Goal: Book appointment/travel/reservation

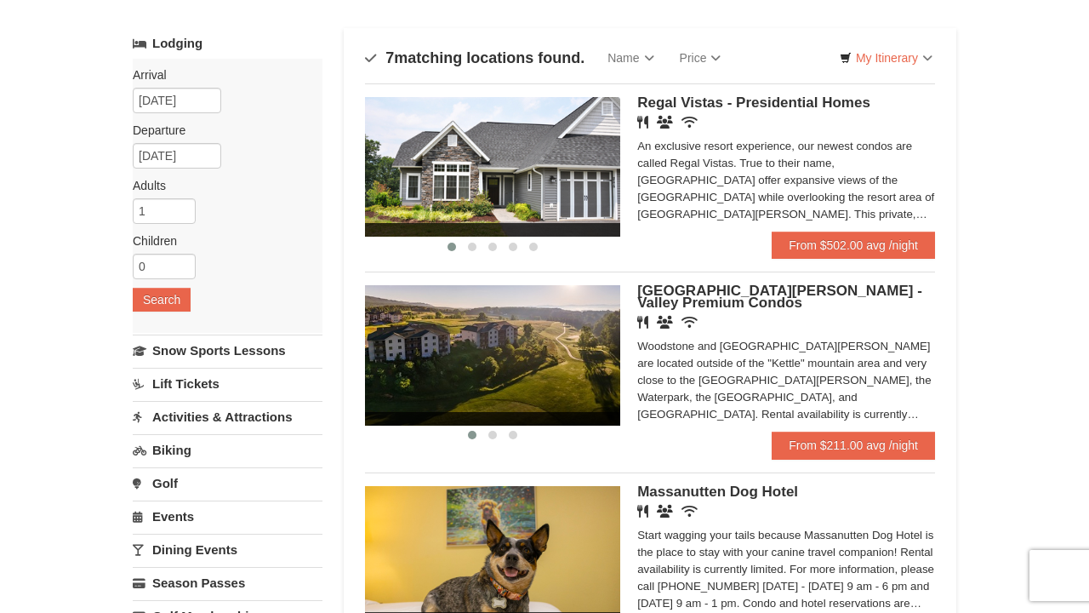
scroll to position [20, 0]
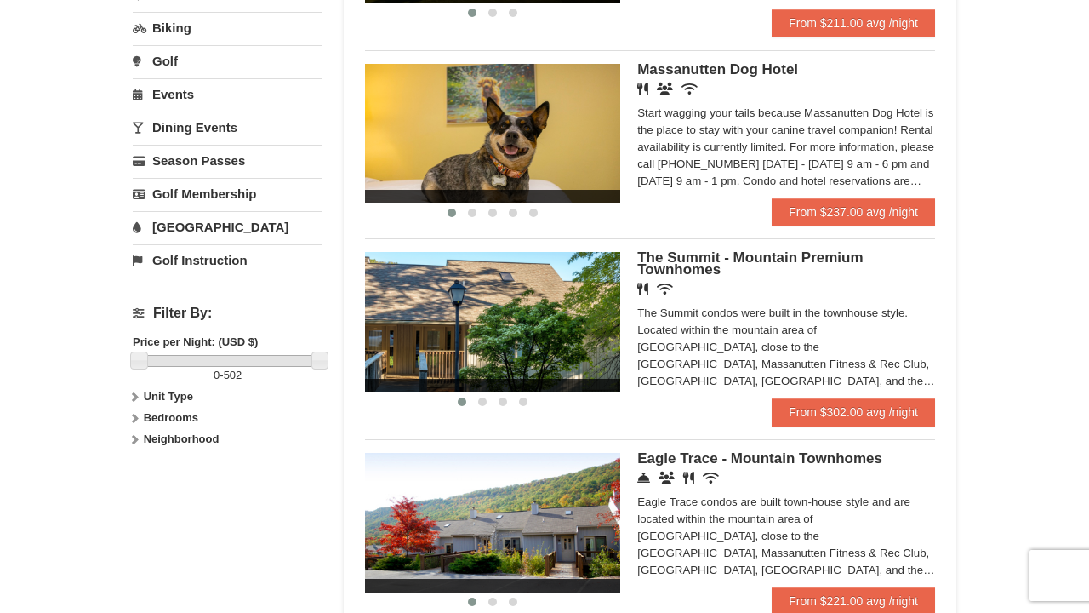
scroll to position [445, 0]
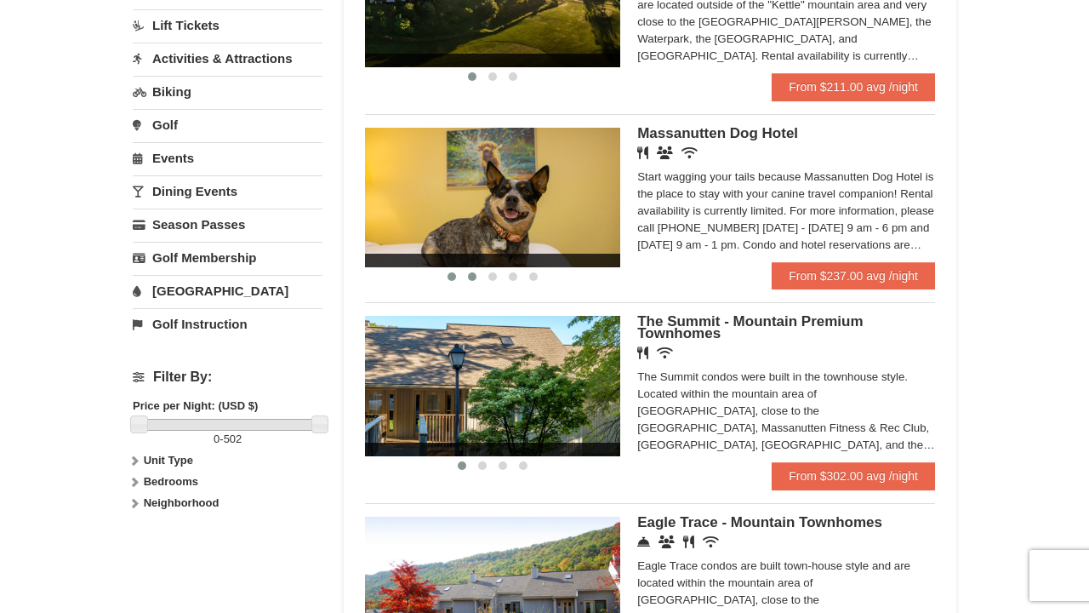
click at [472, 281] on button at bounding box center [472, 276] width 20 height 17
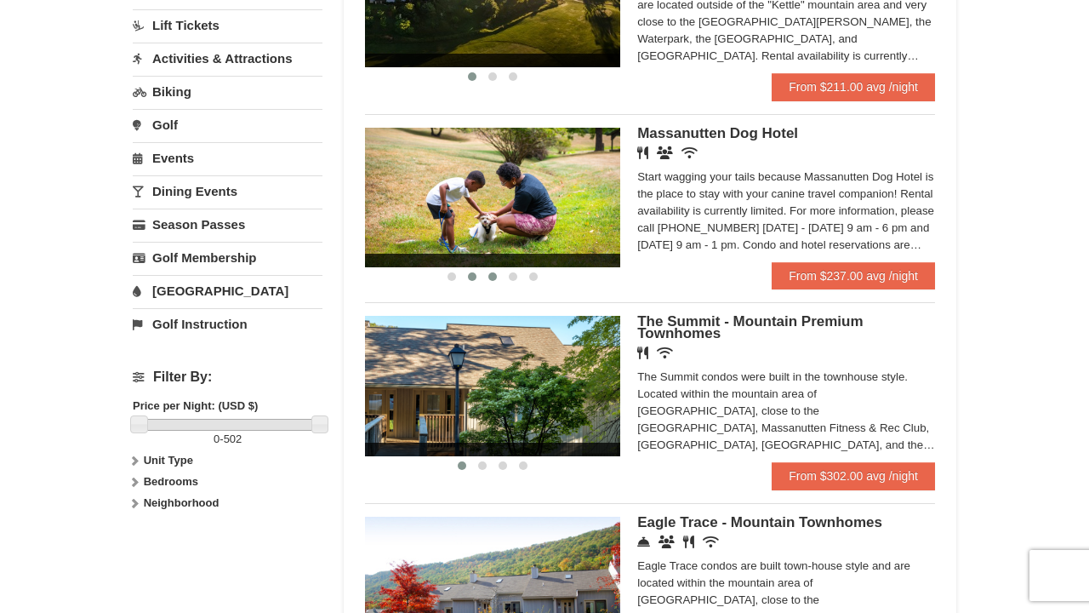
click at [494, 279] on span at bounding box center [492, 276] width 9 height 9
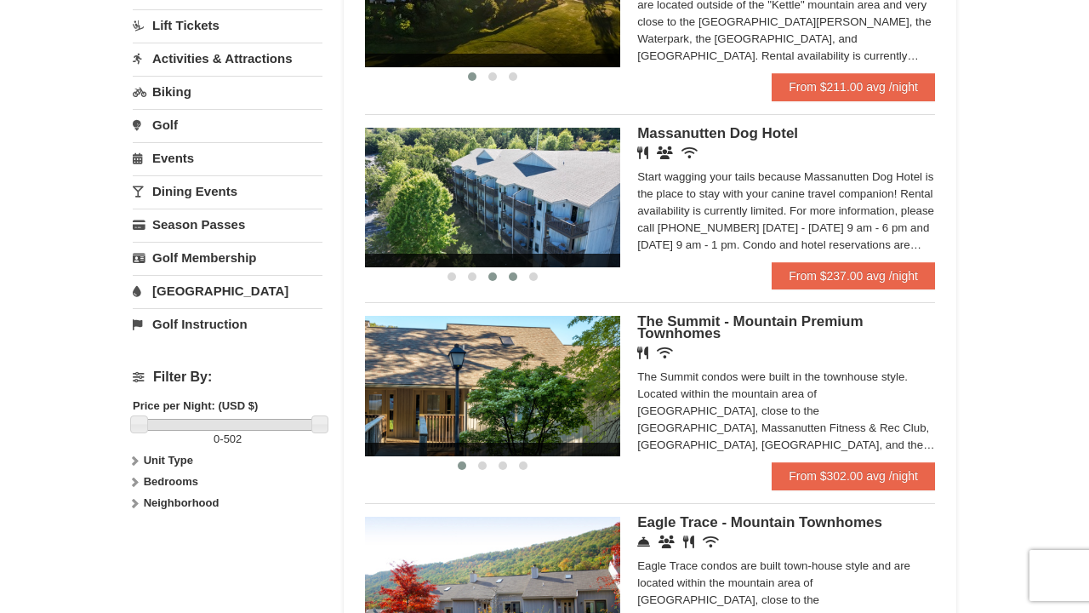
click at [515, 278] on span at bounding box center [513, 276] width 9 height 9
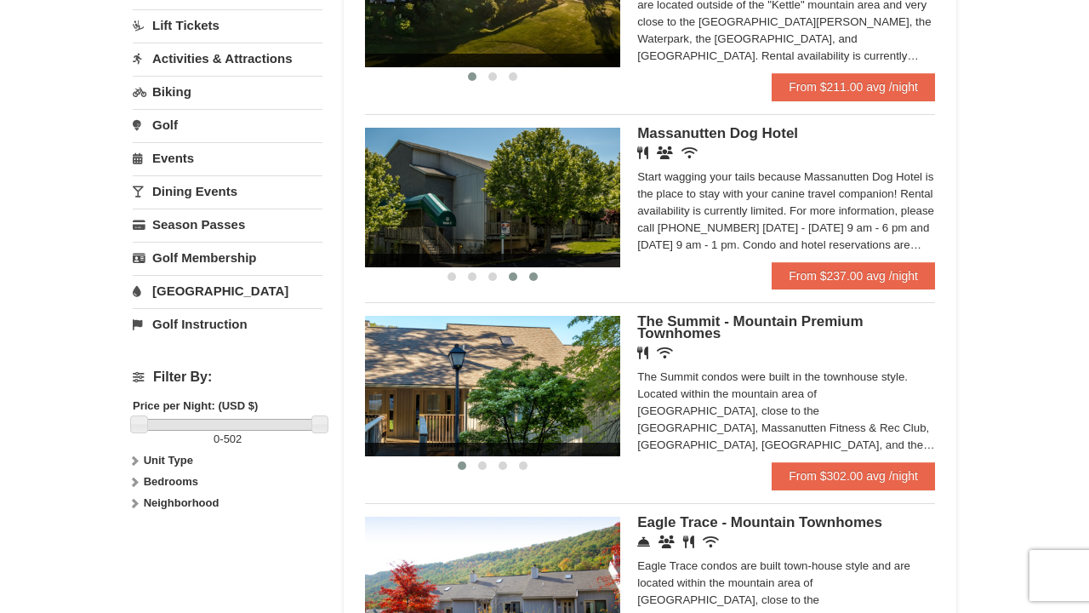
click at [532, 279] on span at bounding box center [533, 276] width 9 height 9
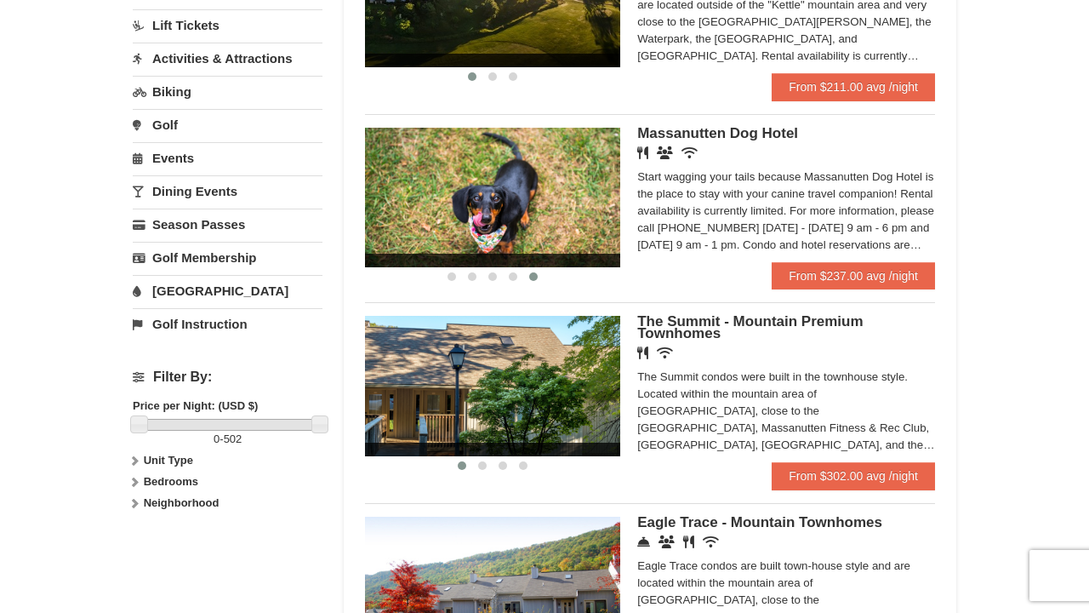
click at [846, 258] on div "Massanutten Dog Hotel Restaurant Banquet Facilities Wireless Internet (free) St…" at bounding box center [786, 195] width 298 height 134
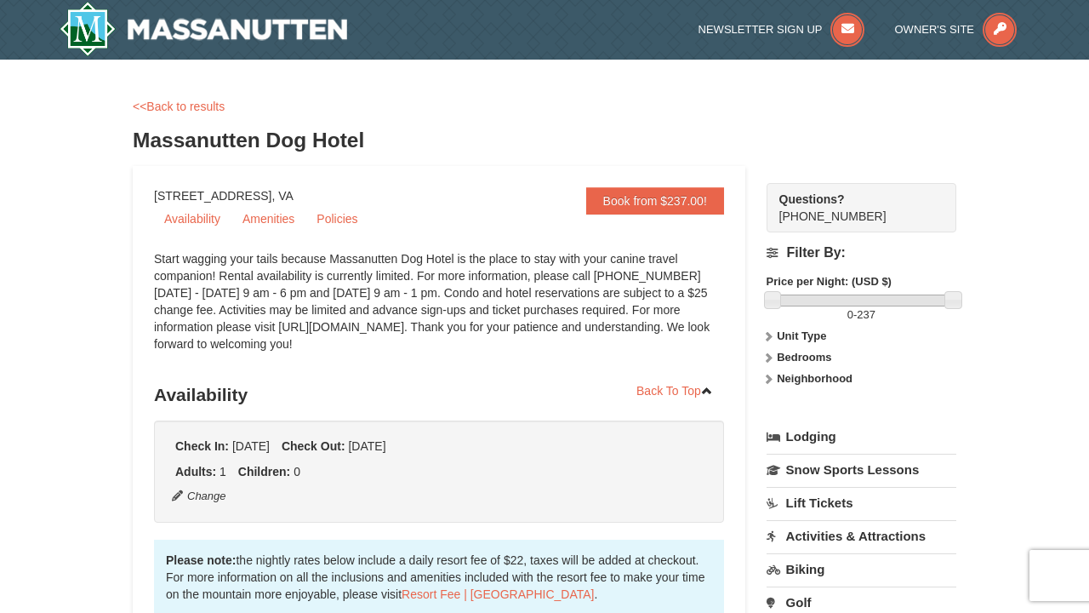
click at [585, 344] on div "Start wagging your tails because Massanutten Dog Hotel is the place to stay wit…" at bounding box center [439, 309] width 570 height 119
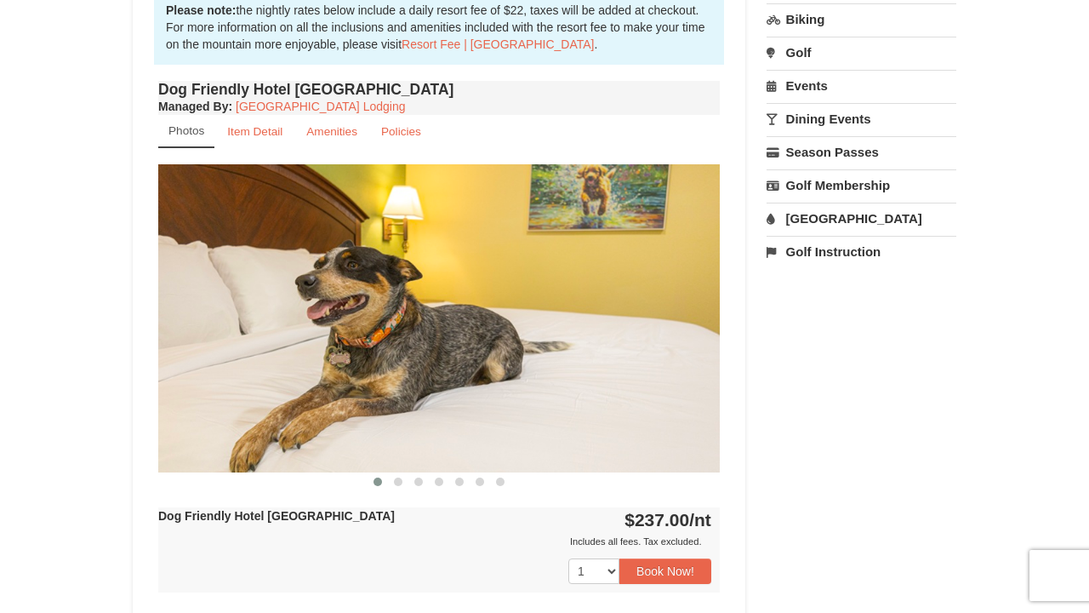
scroll to position [559, 0]
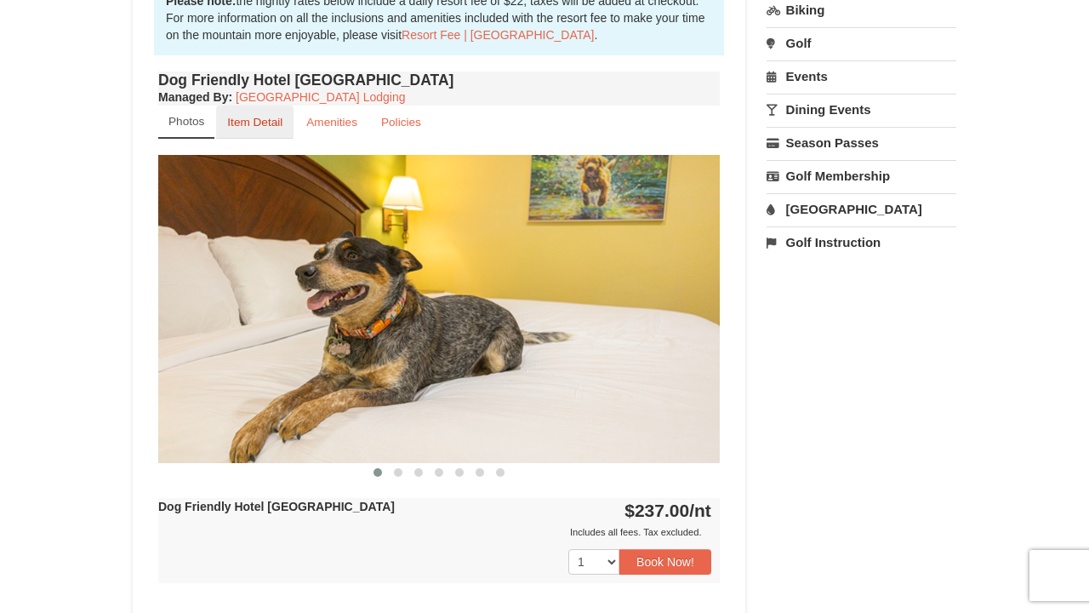
click at [243, 128] on small "Item Detail" at bounding box center [254, 122] width 55 height 13
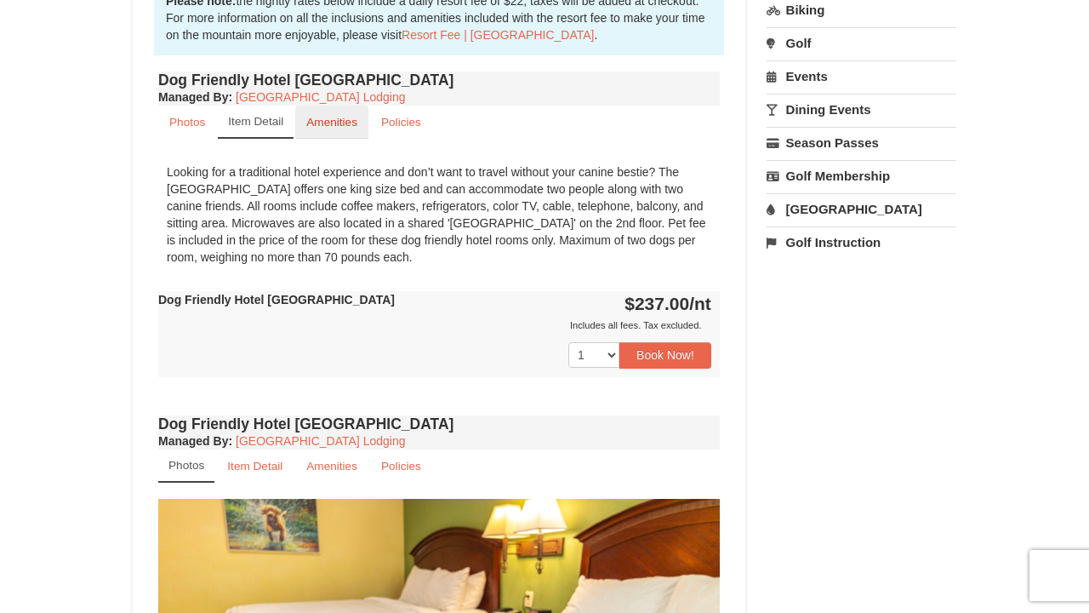
click at [344, 124] on small "Amenities" at bounding box center [331, 122] width 51 height 13
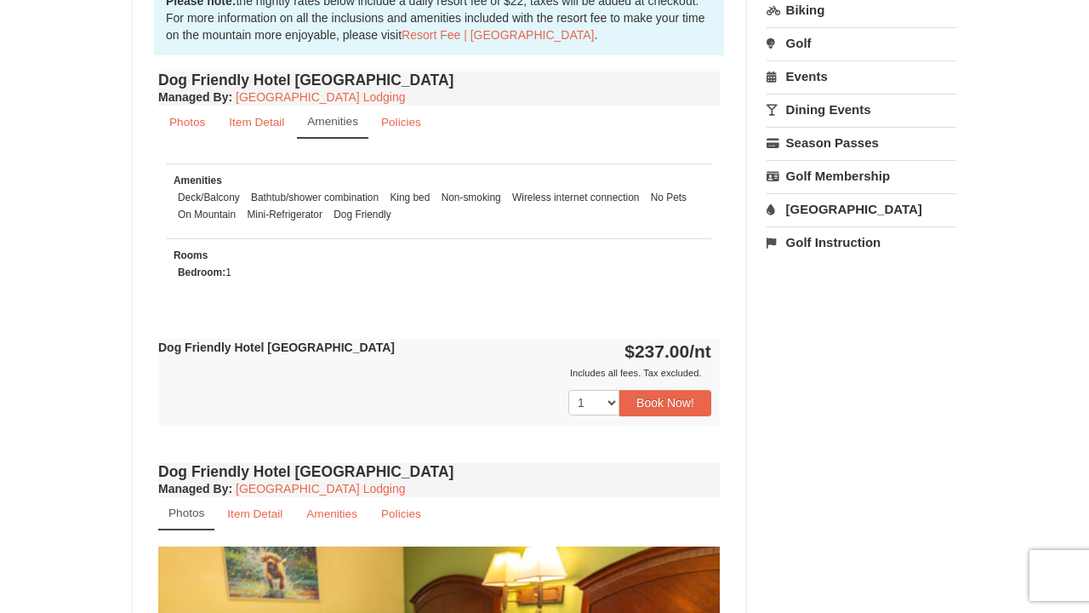
click at [911, 367] on div "Book from $237.00! 1822 Resort Drive, Massanutten, VA Availability Amenities Po…" at bounding box center [545, 470] width 824 height 1726
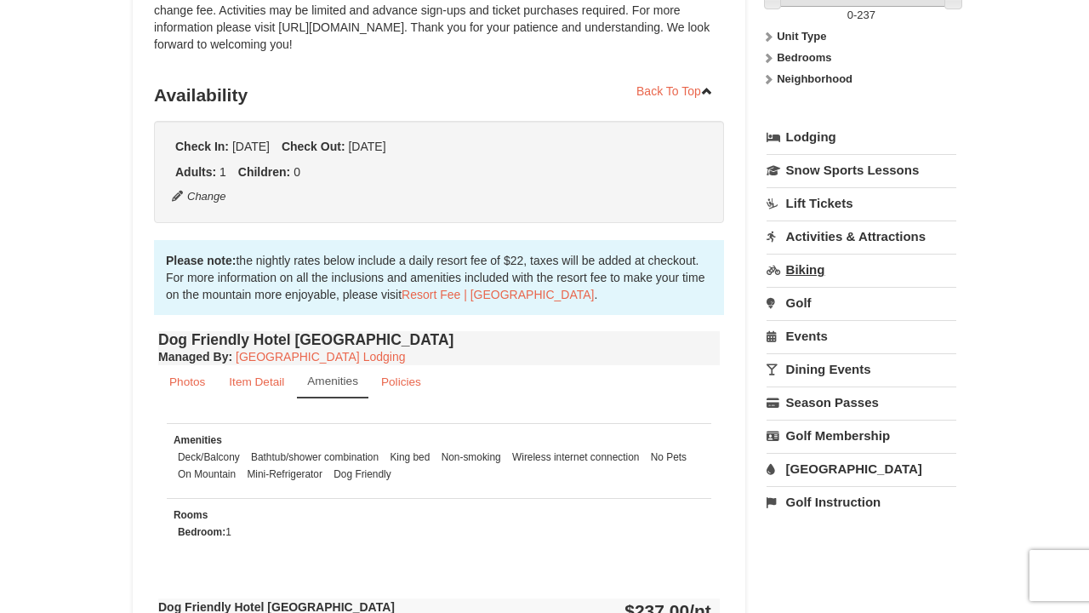
scroll to position [308, 0]
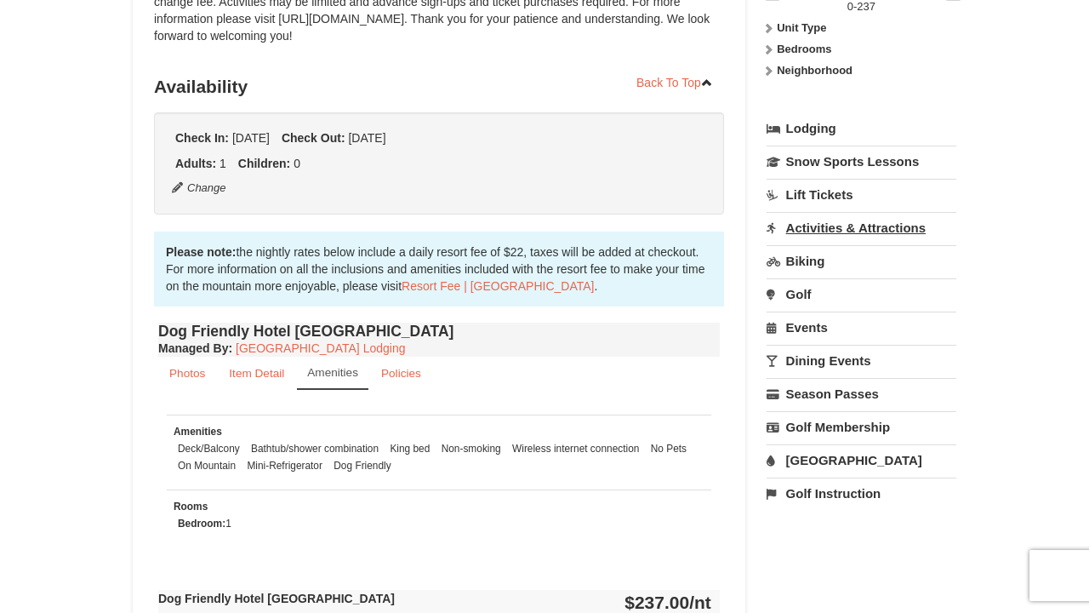
click at [865, 231] on link "Activities & Attractions" at bounding box center [862, 227] width 190 height 31
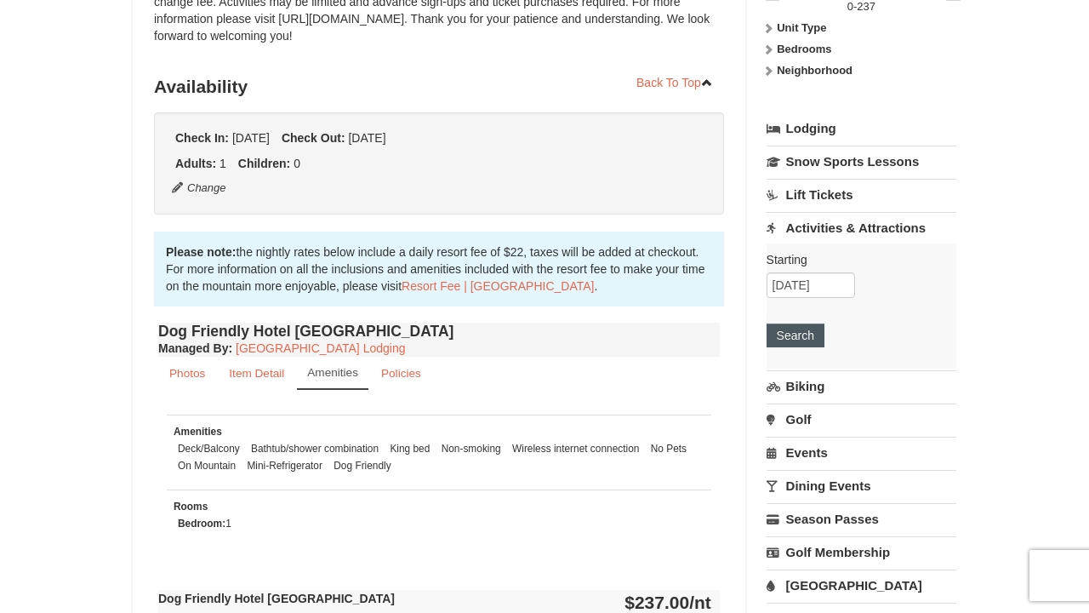
click at [800, 333] on button "Search" at bounding box center [796, 335] width 58 height 24
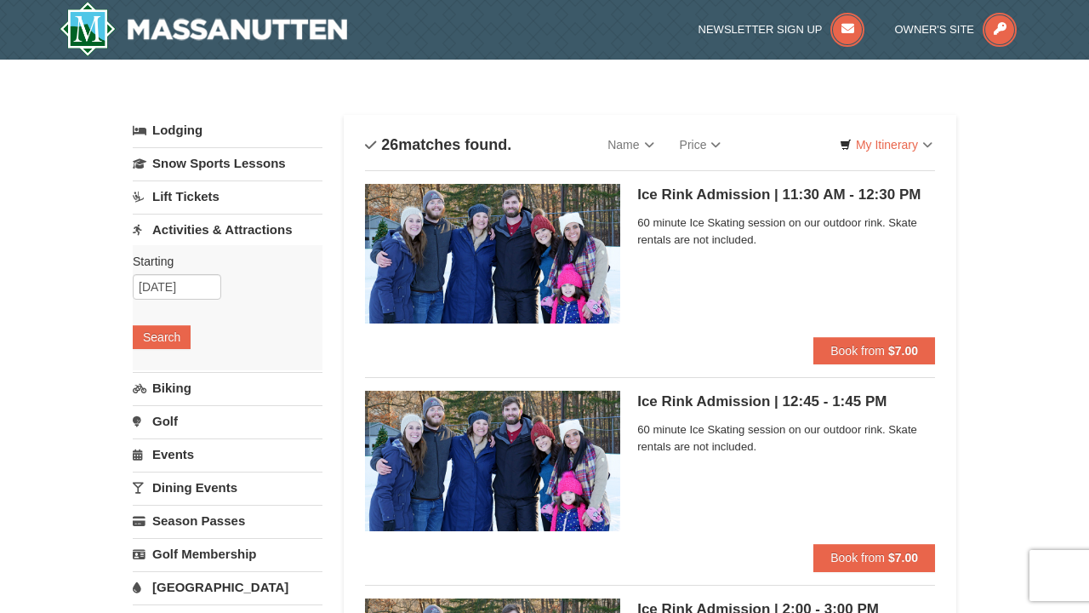
click at [188, 163] on link "Snow Sports Lessons" at bounding box center [228, 162] width 190 height 31
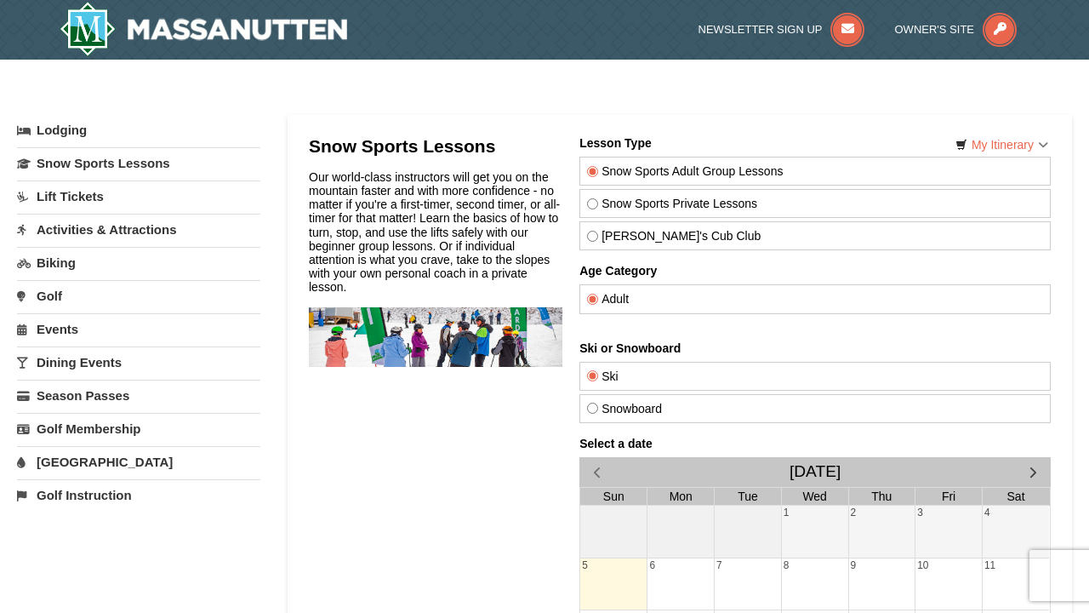
click at [537, 121] on div at bounding box center [680, 514] width 785 height 798
click at [145, 233] on link "Activities & Attractions" at bounding box center [138, 229] width 243 height 31
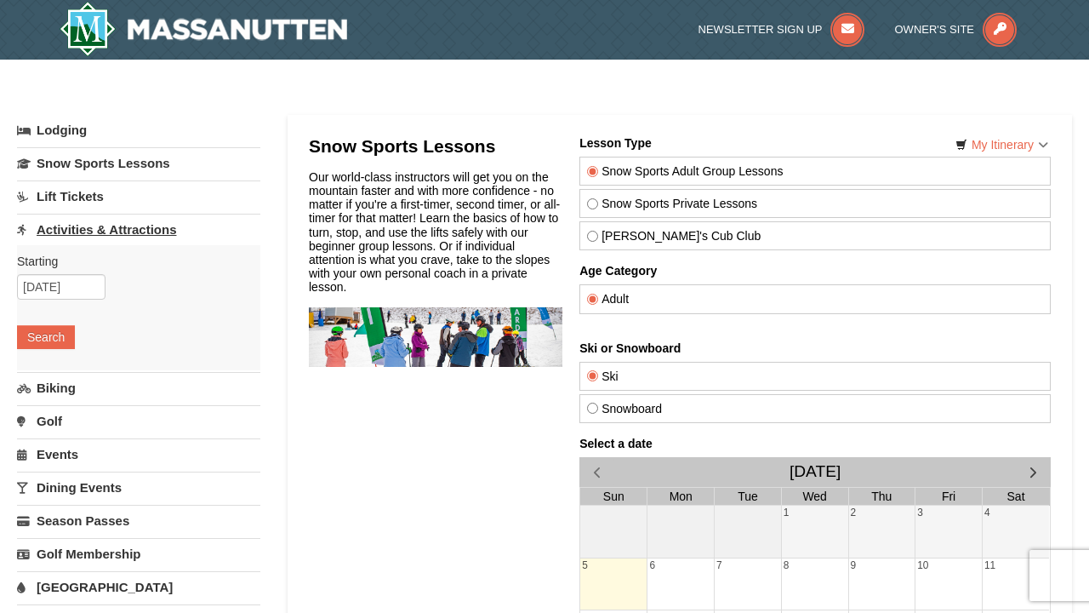
click at [145, 232] on link "Activities & Attractions" at bounding box center [138, 229] width 243 height 31
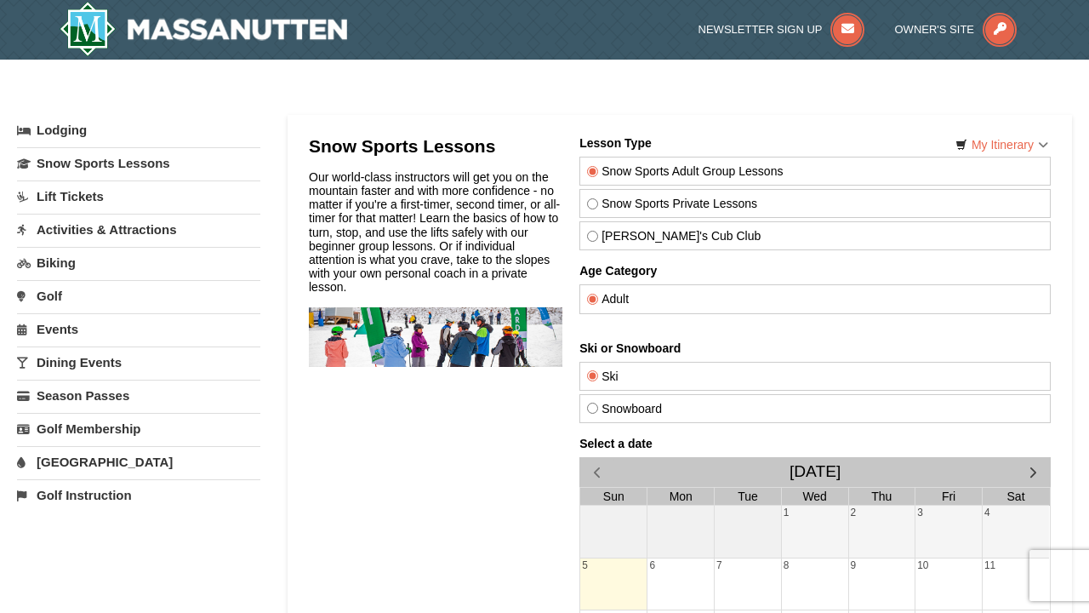
click at [186, 46] on img at bounding box center [204, 29] width 288 height 54
